Goal: Task Accomplishment & Management: Manage account settings

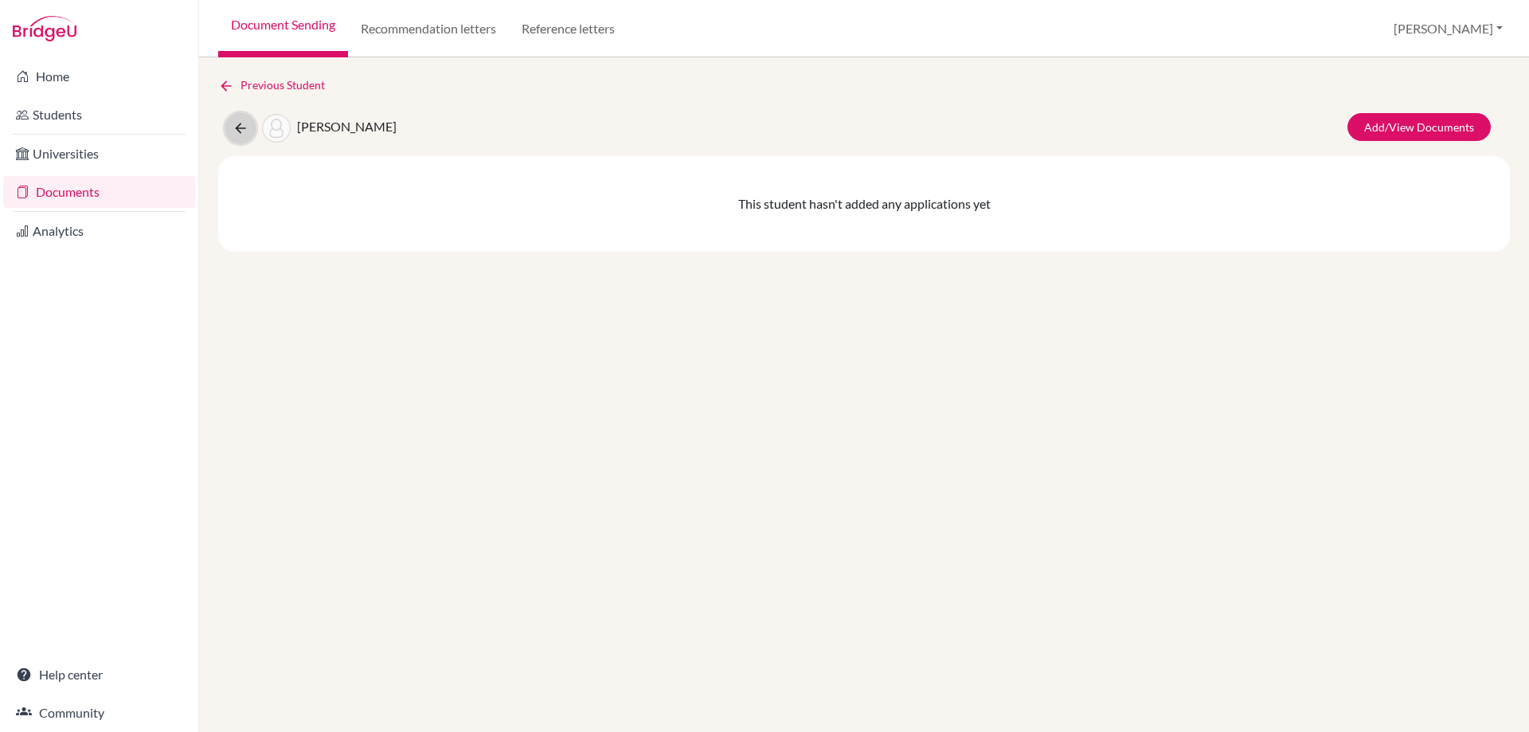
click at [240, 123] on icon at bounding box center [241, 128] width 16 height 16
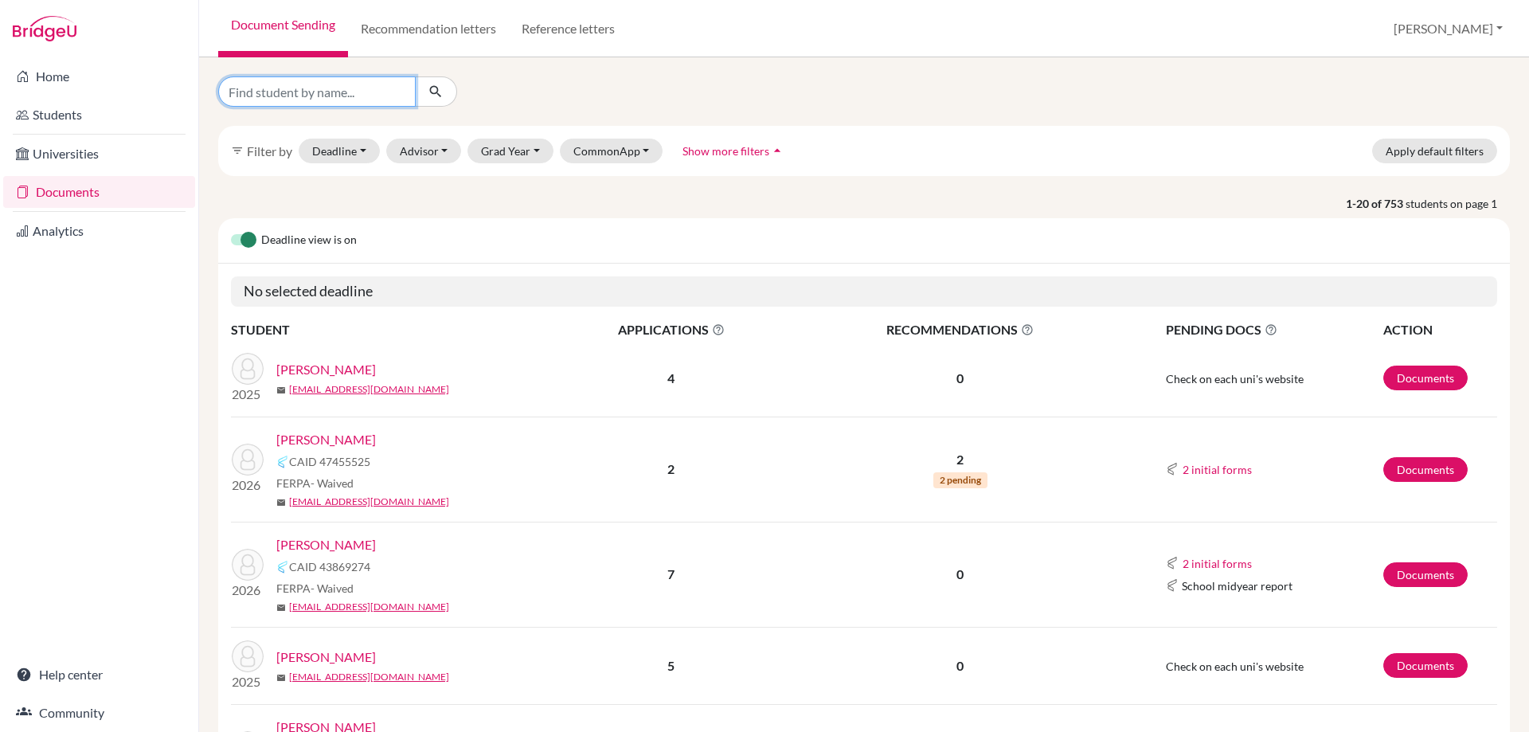
drag, startPoint x: 276, startPoint y: 92, endPoint x: 282, endPoint y: 102, distance: 11.8
click at [276, 92] on input "Find student by name..." at bounding box center [316, 91] width 197 height 30
type input "cinar"
click button "submit" at bounding box center [436, 91] width 42 height 30
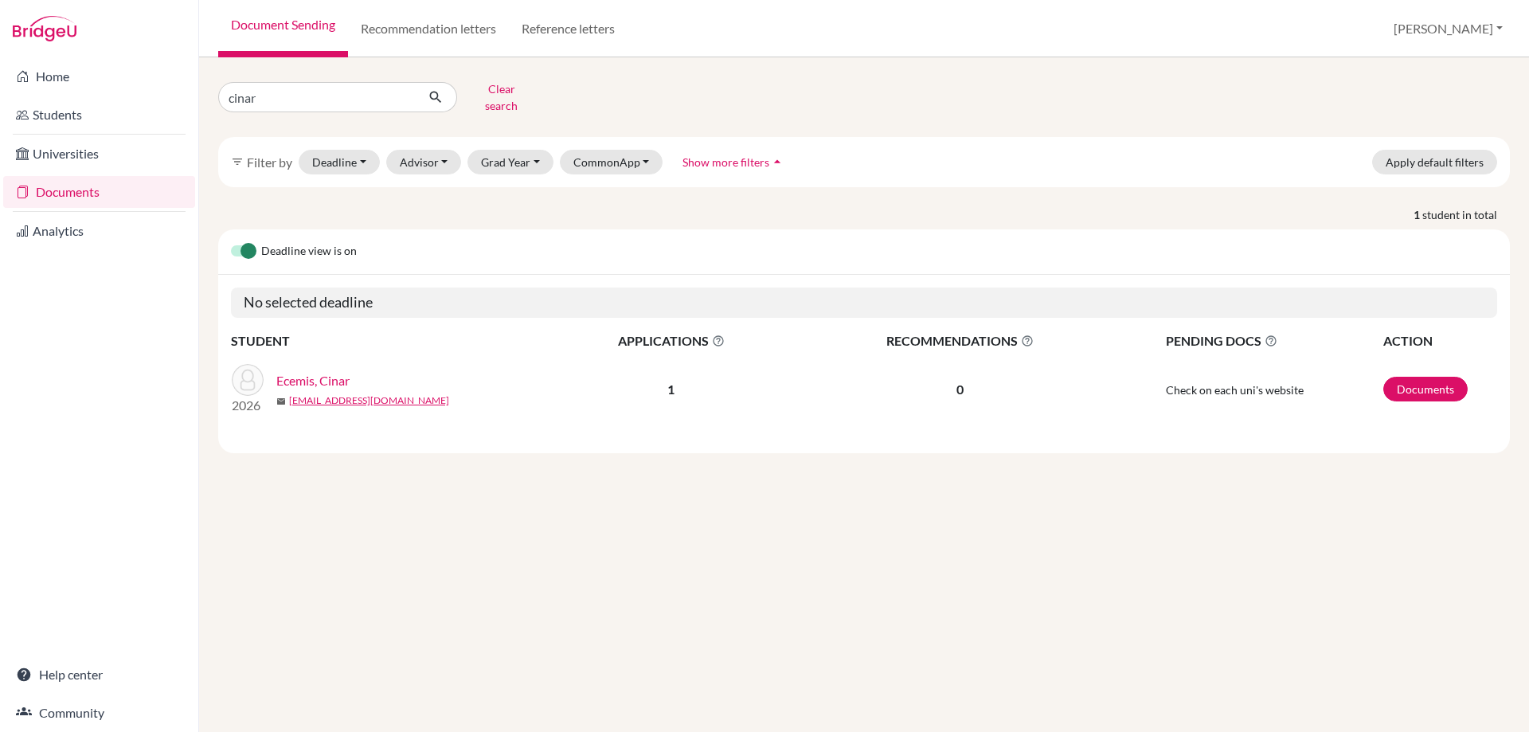
click at [325, 371] on link "Ecemis, Cinar" at bounding box center [312, 380] width 73 height 19
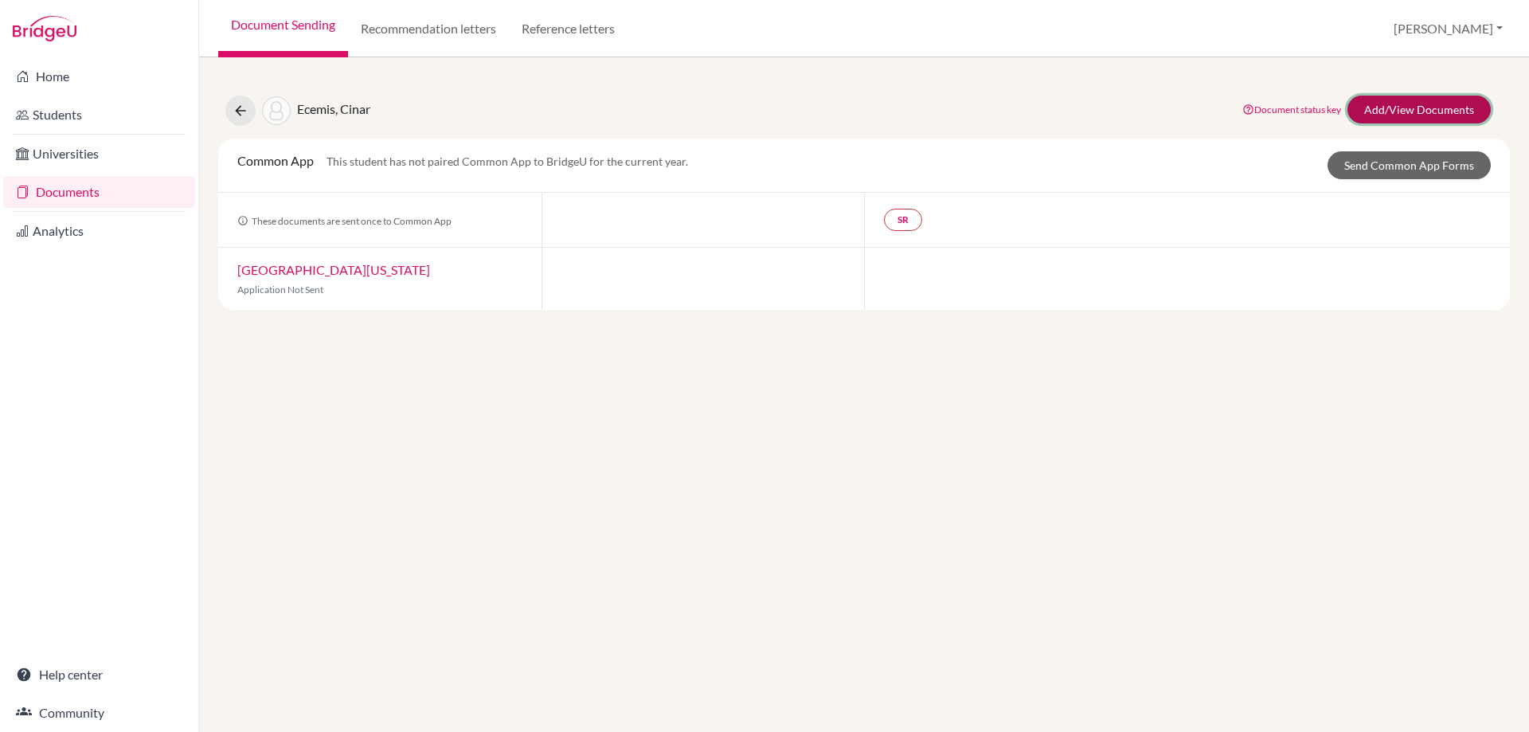
click at [1401, 113] on link "Add/View Documents" at bounding box center [1418, 110] width 143 height 28
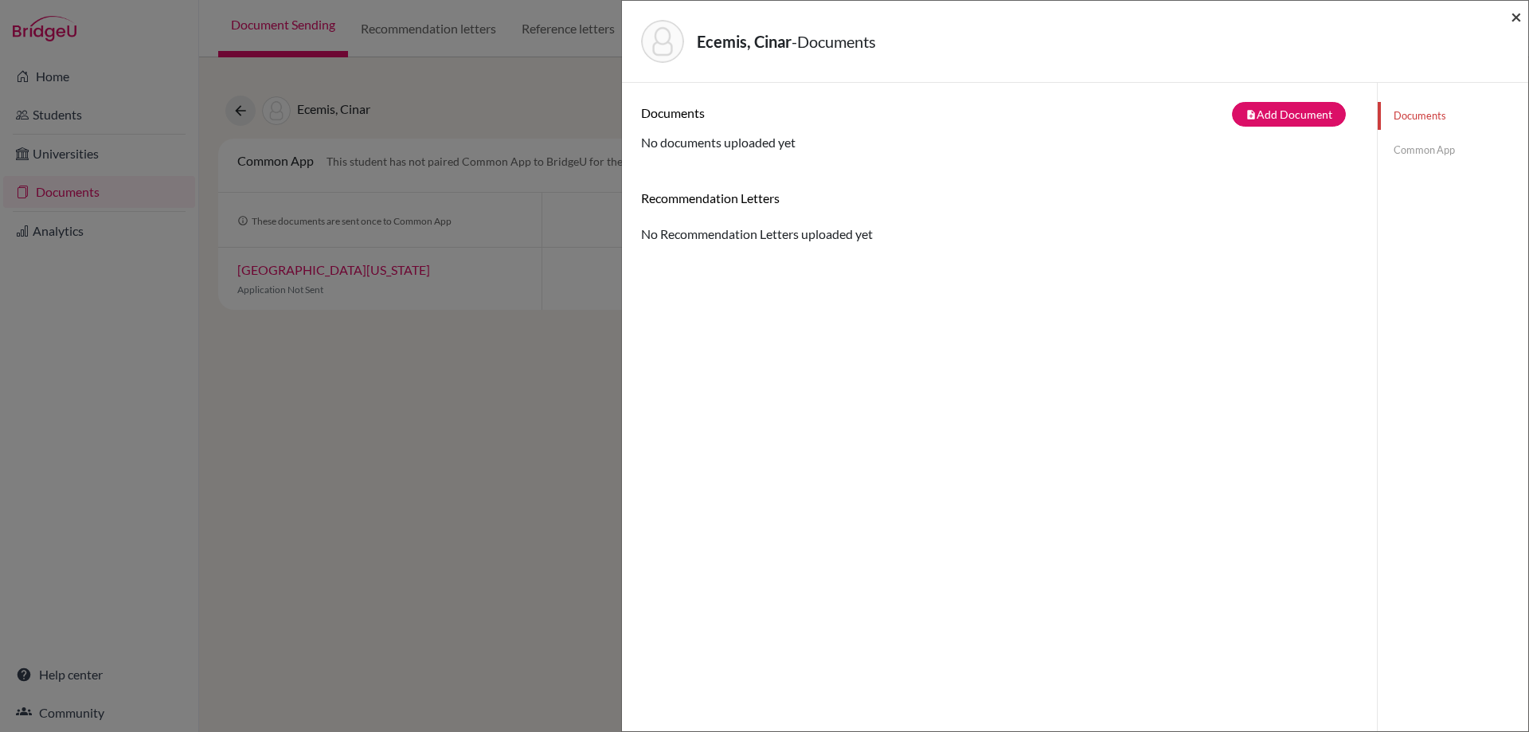
click at [1511, 22] on span "×" at bounding box center [1515, 16] width 11 height 23
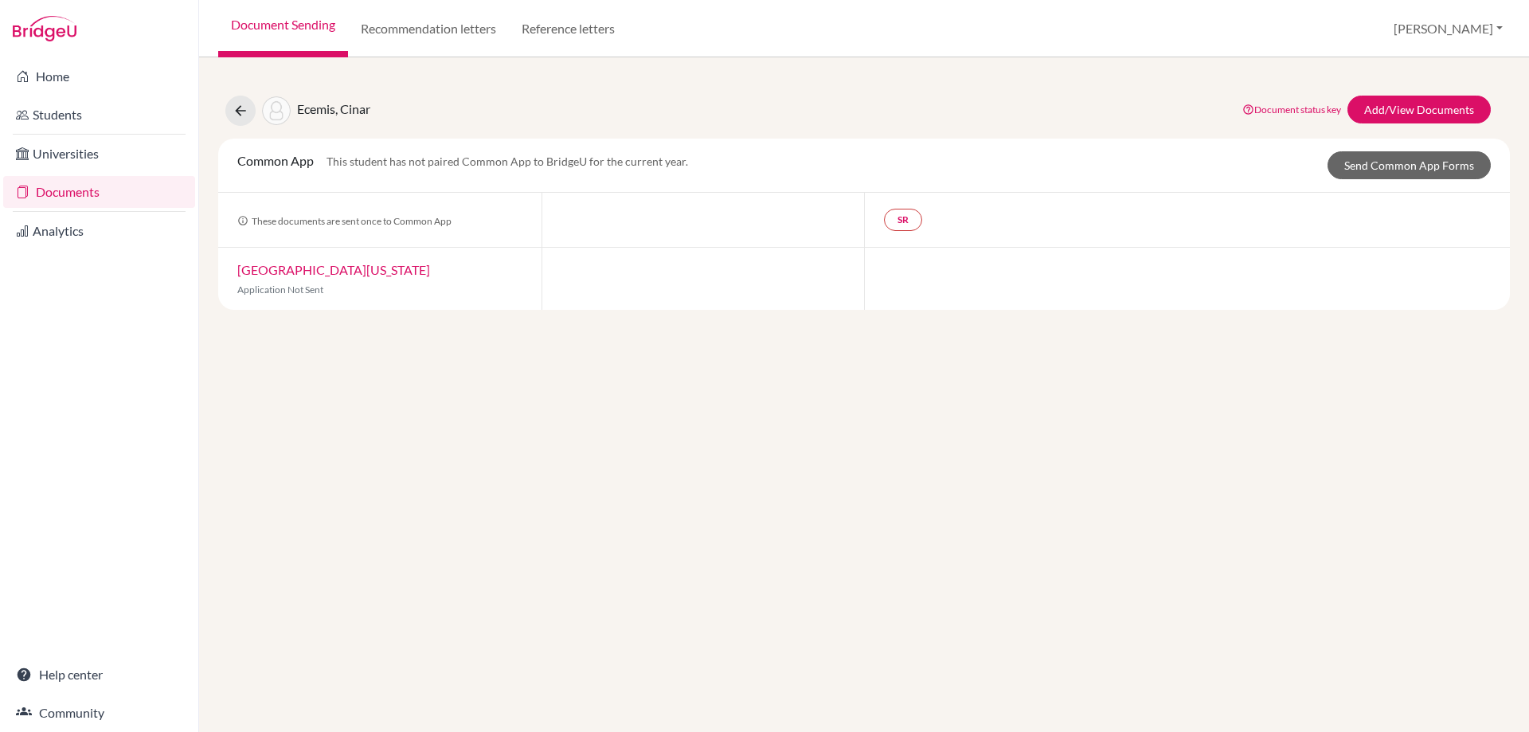
drag, startPoint x: 661, startPoint y: 358, endPoint x: 656, endPoint y: 206, distance: 151.4
click at [661, 358] on div "Ecemis, Cinar Document status key TR Requirement. Document not uploaded yet. TR…" at bounding box center [864, 394] width 1330 height 674
click at [1401, 104] on link "Add/View Documents" at bounding box center [1418, 110] width 143 height 28
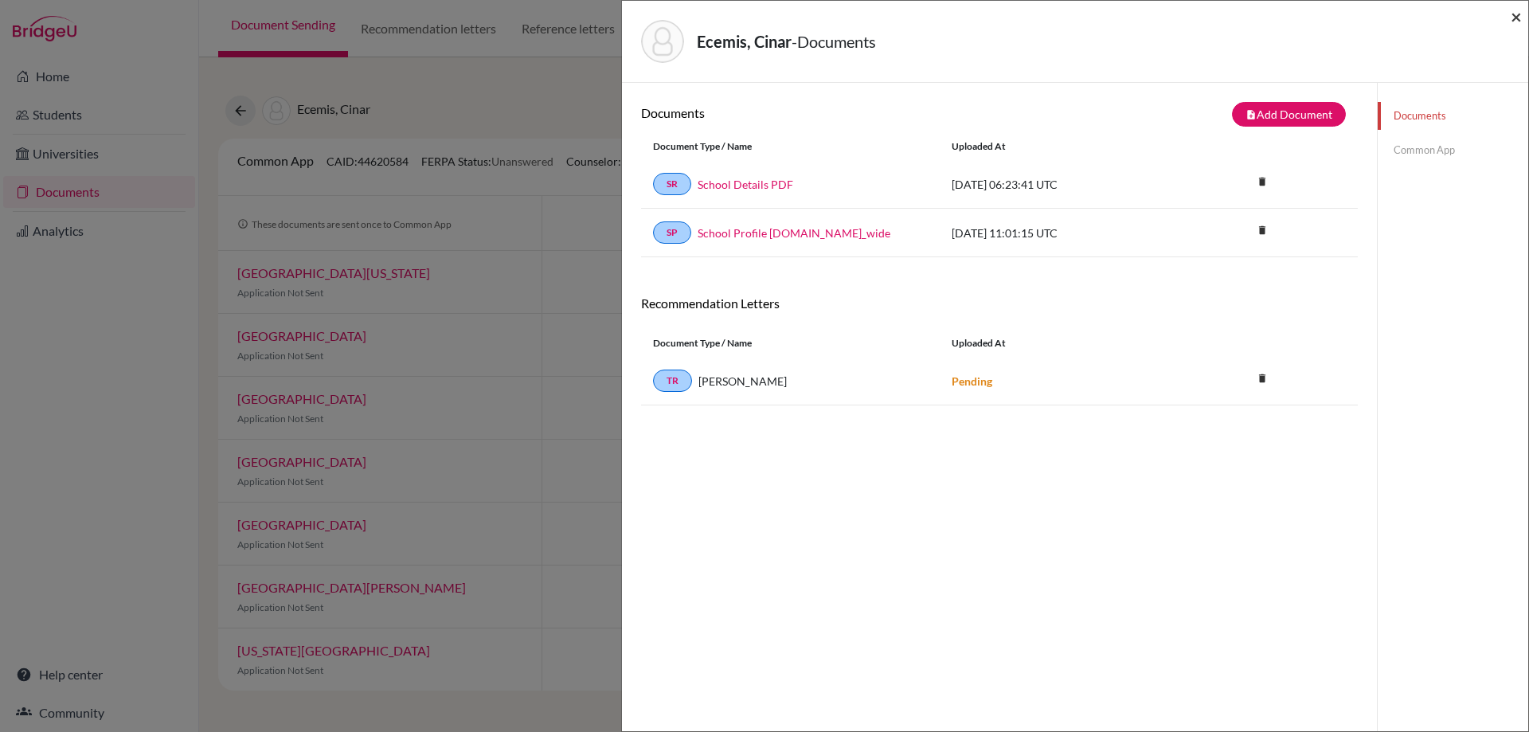
click at [1520, 19] on span "×" at bounding box center [1515, 16] width 11 height 23
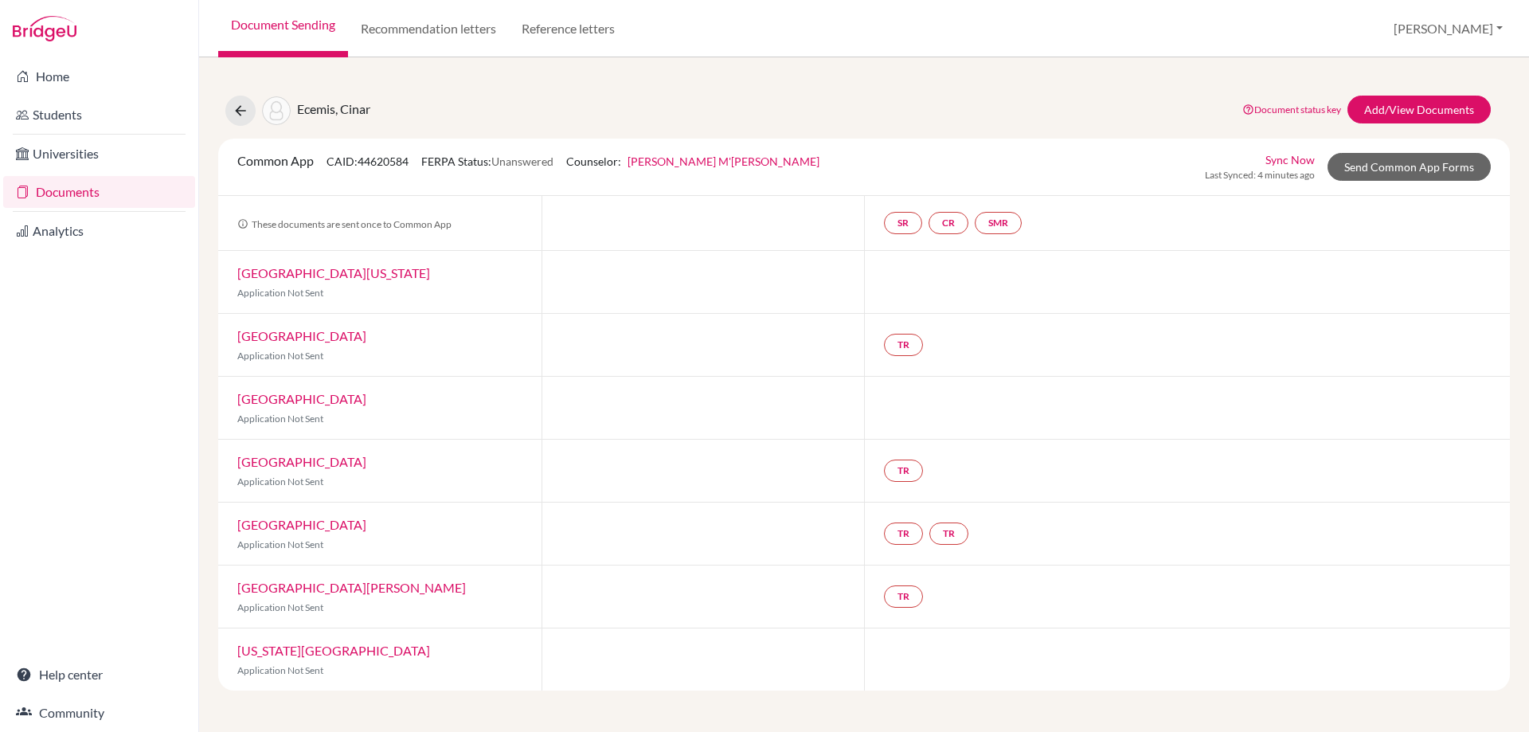
drag, startPoint x: 562, startPoint y: 161, endPoint x: 425, endPoint y: 161, distance: 137.0
click at [425, 161] on div "Common App CAID: 44620584 FERPA Status: Unanswered Counselor: Michelle M'Cartne…" at bounding box center [528, 166] width 606 height 31
